Goal: Information Seeking & Learning: Compare options

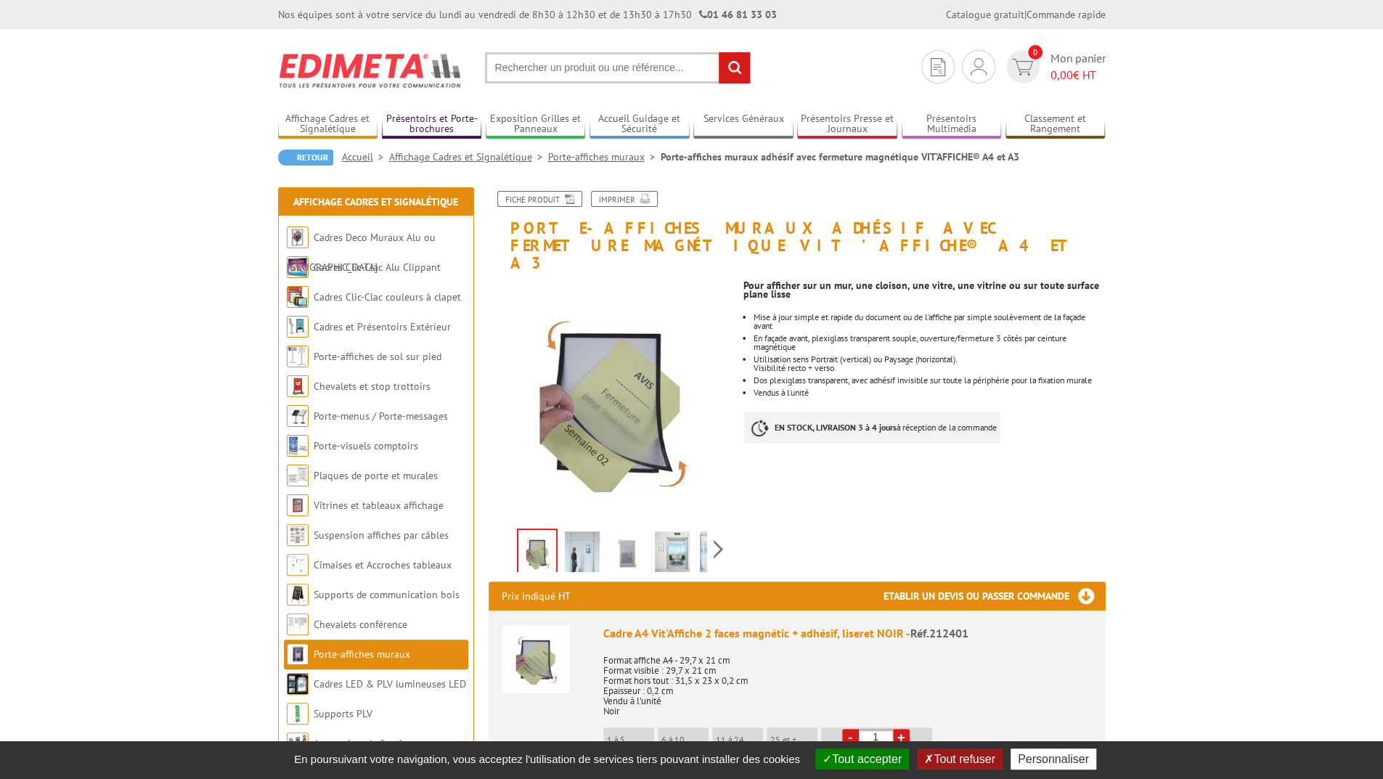
click at [428, 118] on link "Présentoirs et Porte-brochures" at bounding box center [432, 125] width 100 height 24
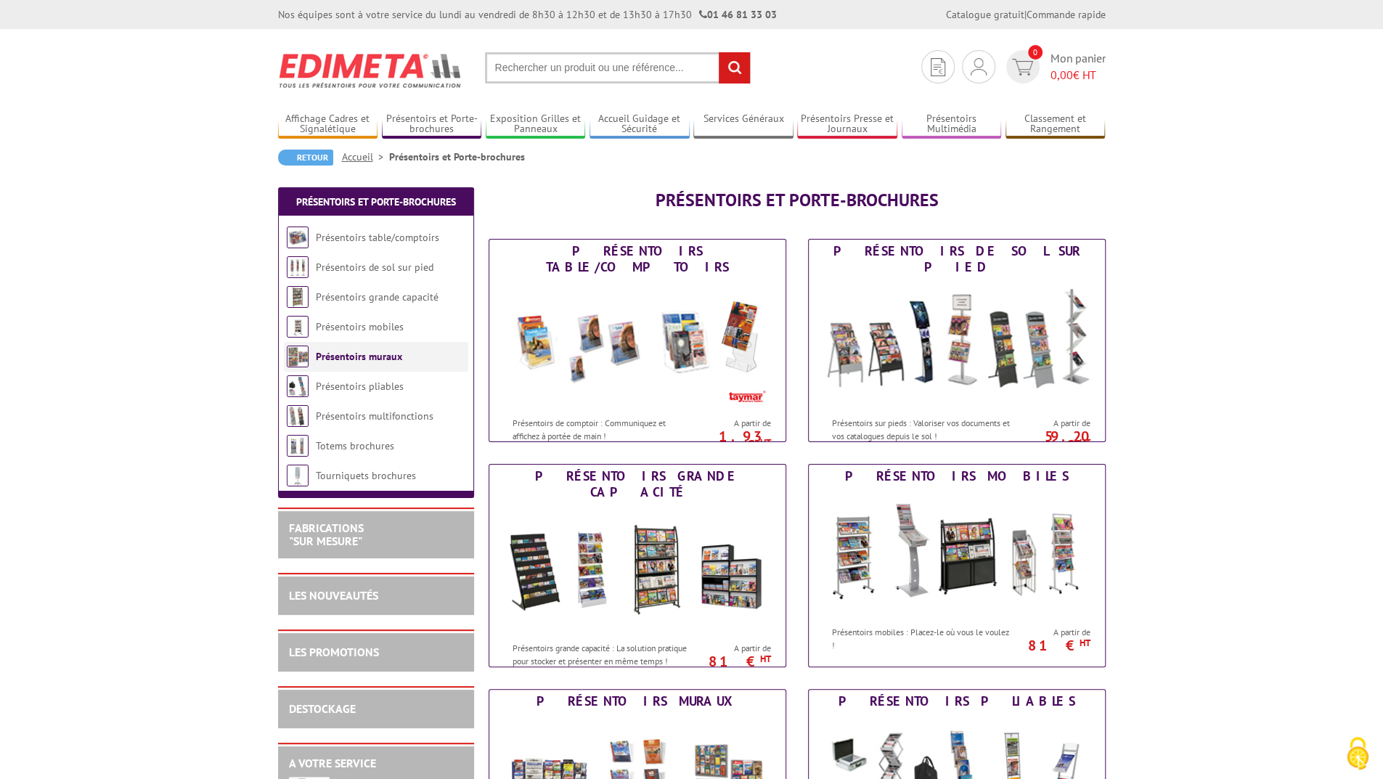
click at [372, 350] on link "Présentoirs muraux" at bounding box center [359, 356] width 86 height 13
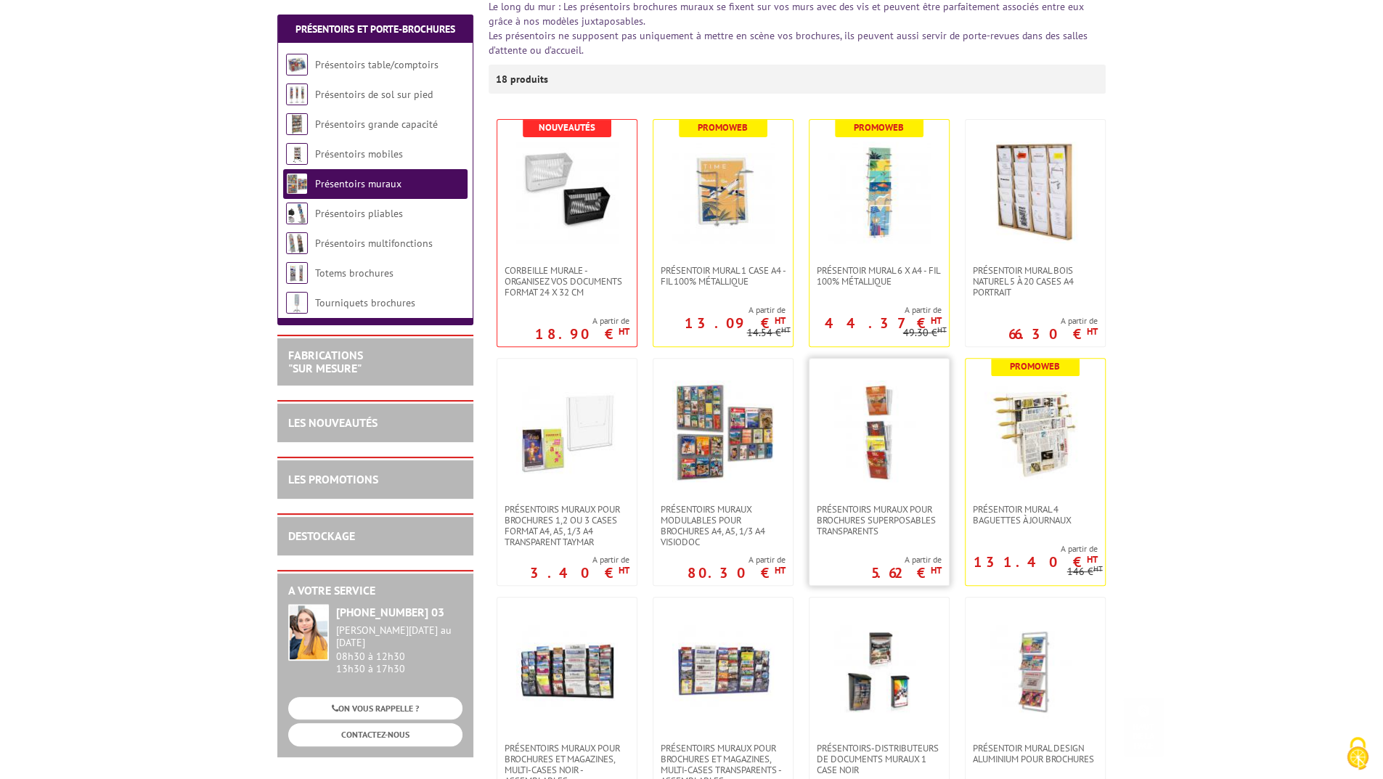
scroll to position [290, 0]
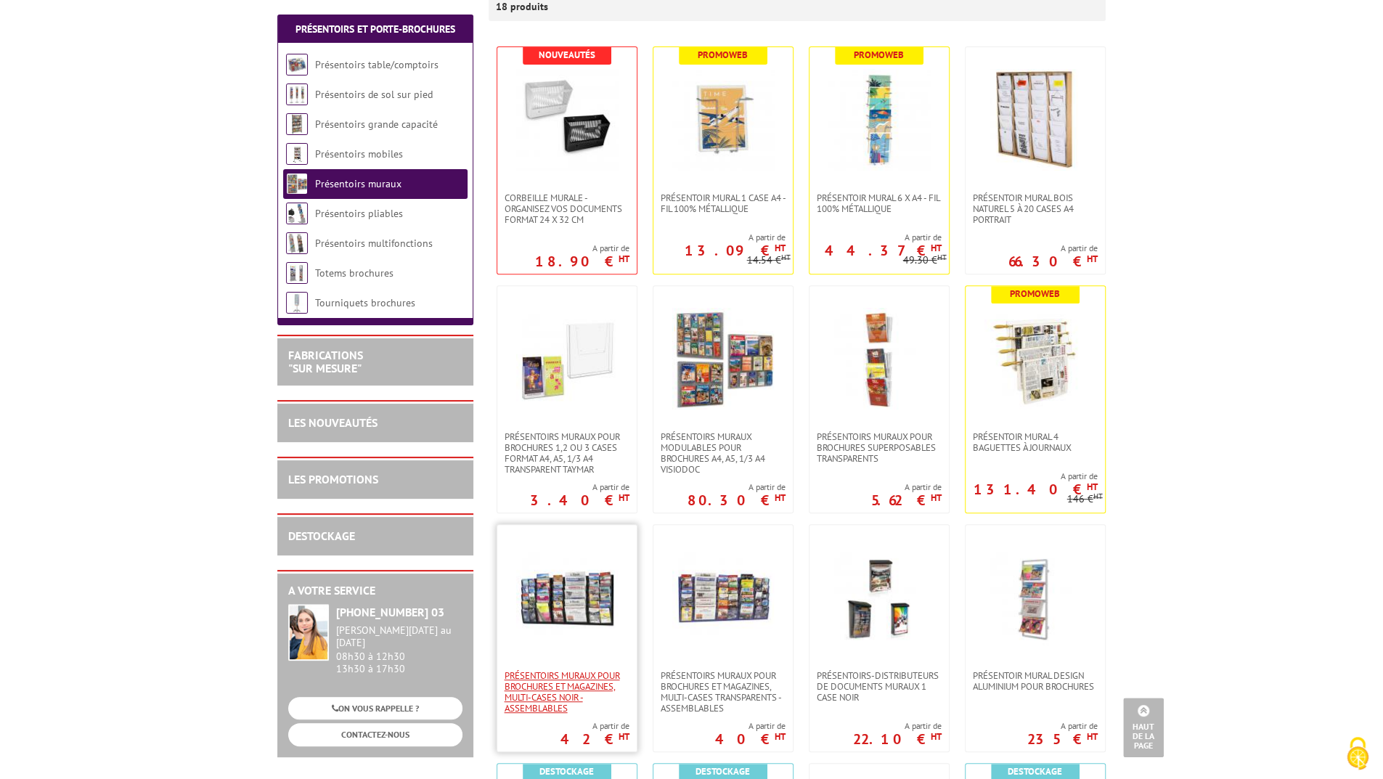
click at [594, 686] on span "PRÉSENTOIRS MURAUX POUR BROCHURES ET MAGAZINES, MULTI-CASES NOIR - ASSEMBLABLES" at bounding box center [567, 692] width 125 height 44
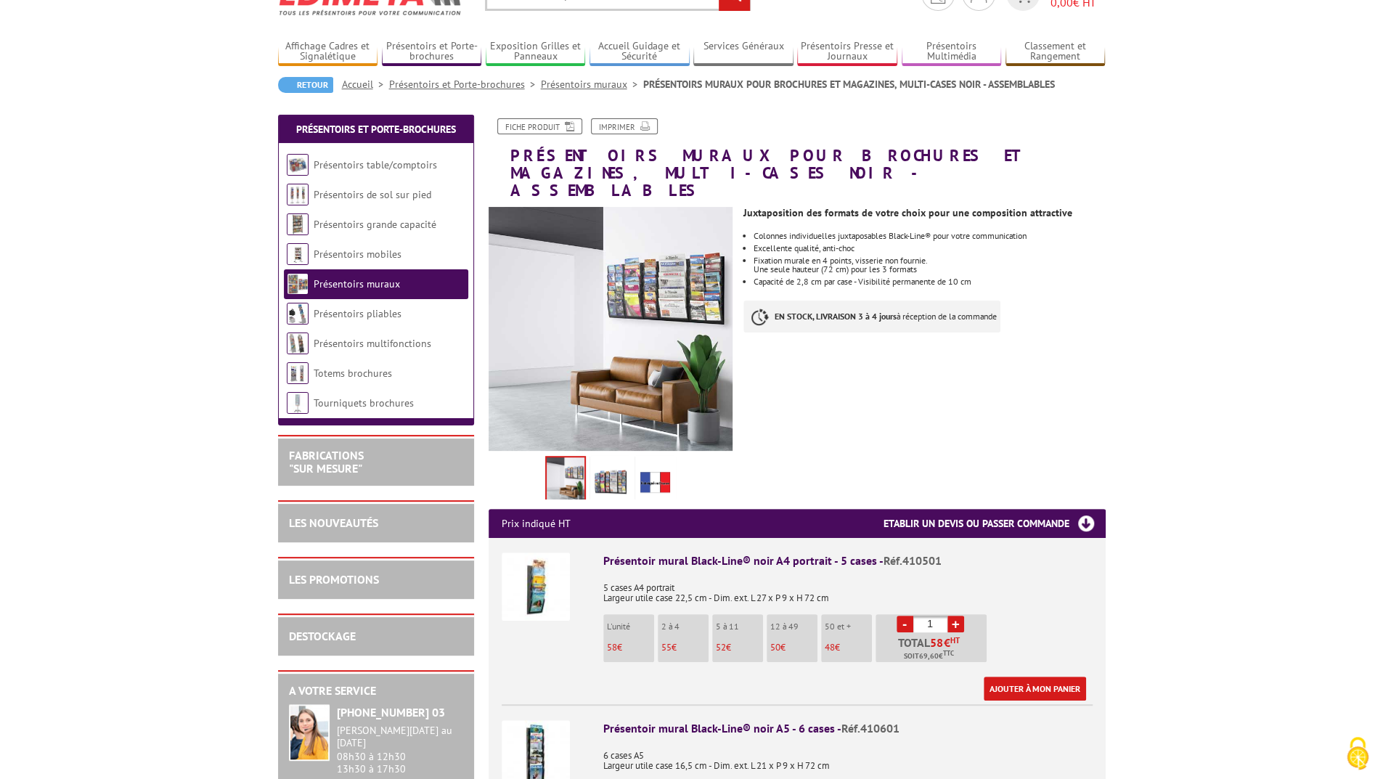
scroll to position [145, 0]
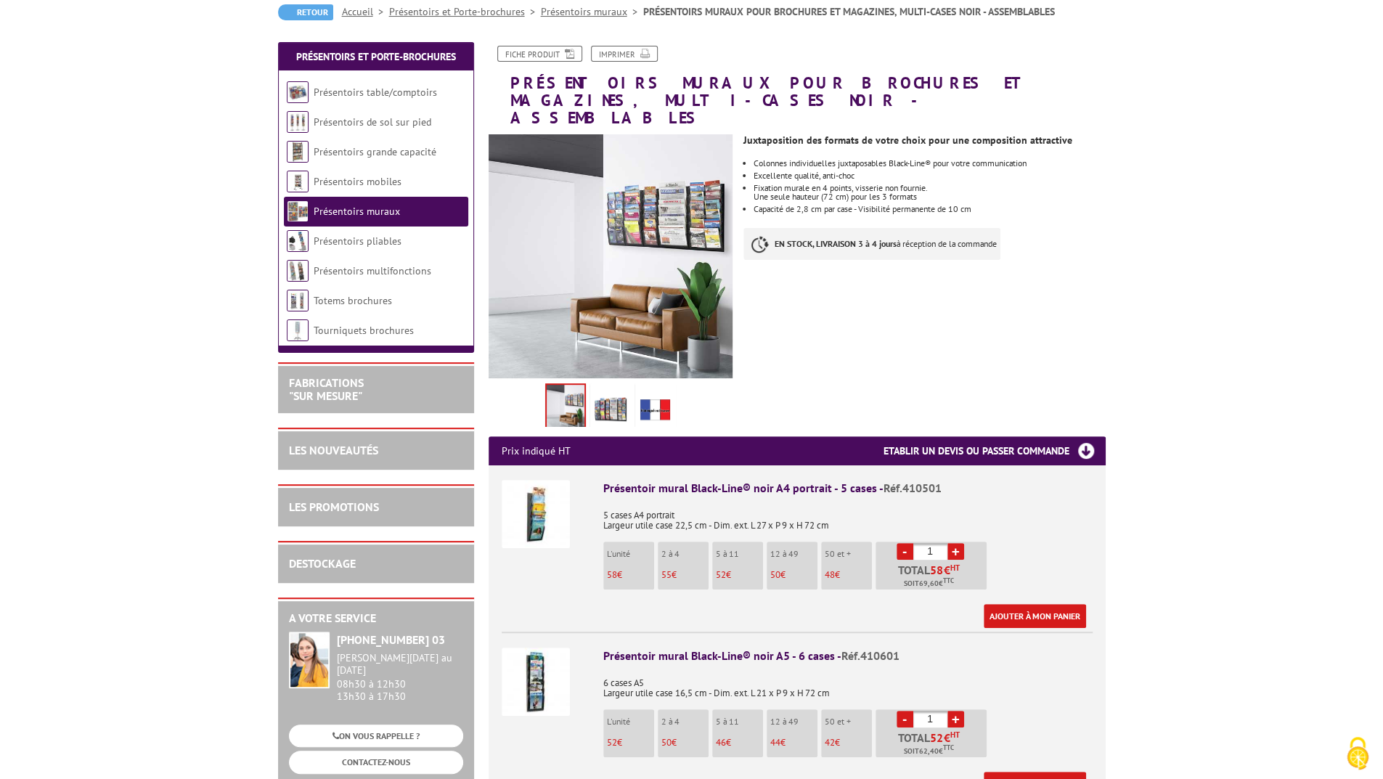
click at [908, 481] on span "Réf.410501" at bounding box center [913, 488] width 58 height 15
drag, startPoint x: 902, startPoint y: 470, endPoint x: 937, endPoint y: 466, distance: 35.8
click at [937, 481] on span "Réf.410501" at bounding box center [913, 488] width 58 height 15
copy span "410501"
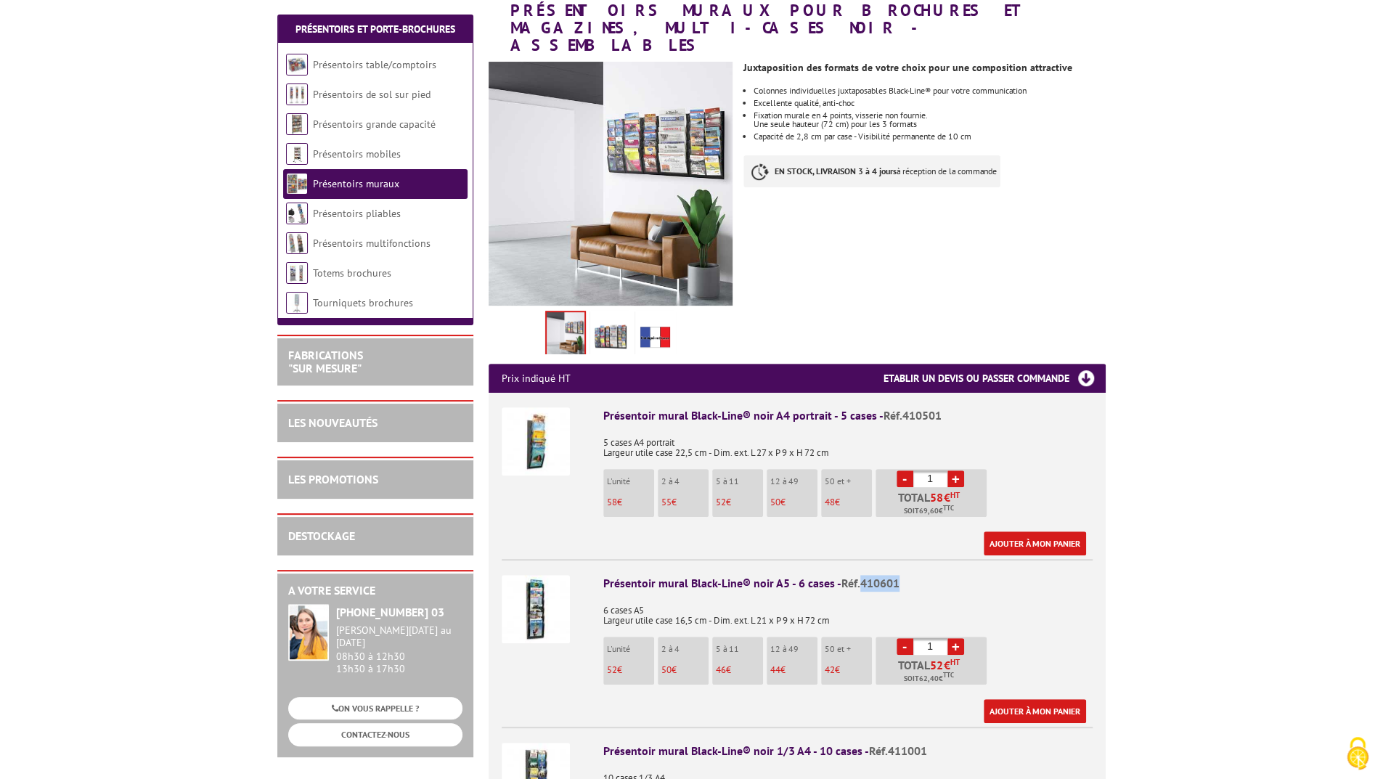
drag, startPoint x: 861, startPoint y: 566, endPoint x: 908, endPoint y: 558, distance: 47.1
click at [908, 575] on div "Présentoir mural Black-Line® noir A5 - 6 cases - Réf.410601" at bounding box center [847, 583] width 489 height 17
copy span "410601"
